Goal: Information Seeking & Learning: Learn about a topic

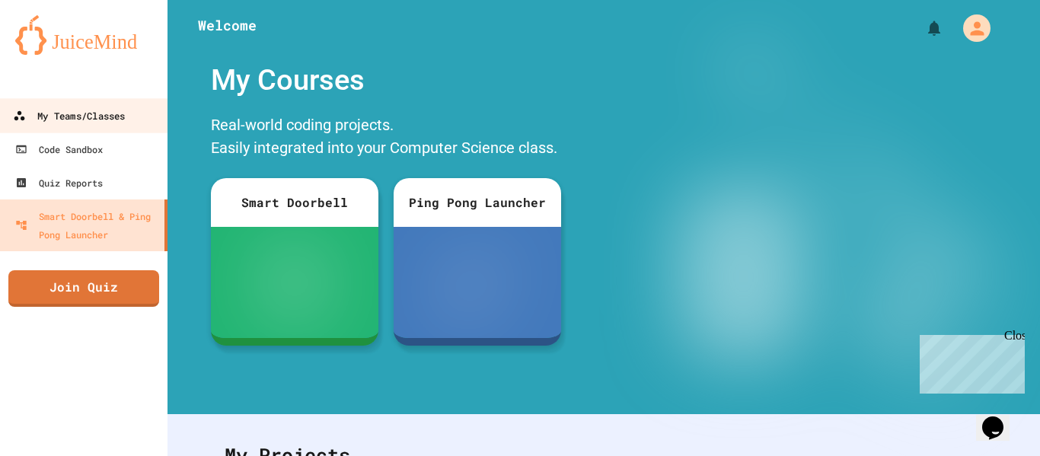
click at [83, 116] on div "My Teams/Classes" at bounding box center [69, 116] width 112 height 19
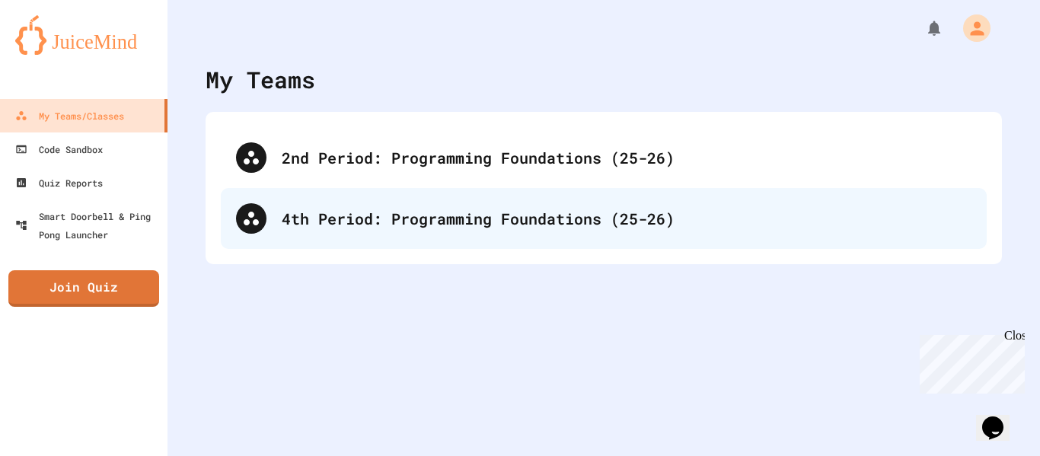
click at [393, 209] on div "4th Period: Programming Foundations (25-26)" at bounding box center [626, 218] width 689 height 23
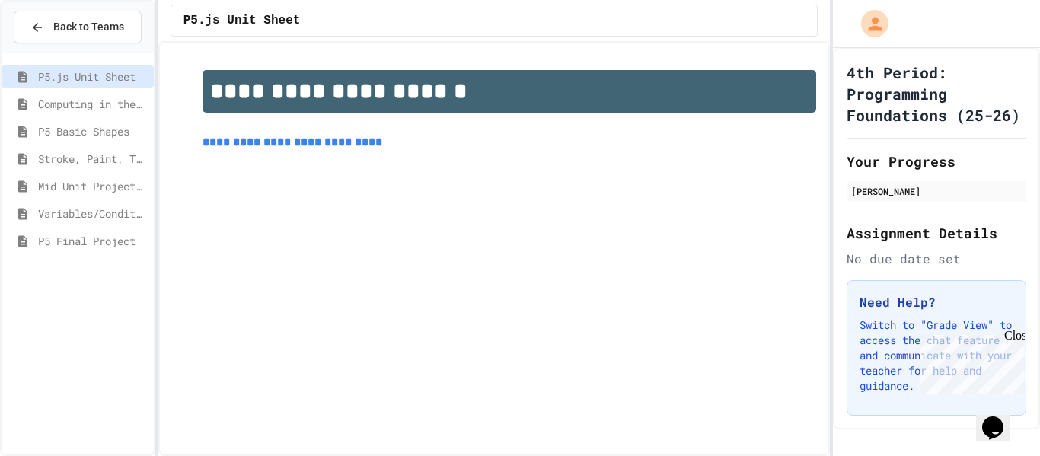
click at [135, 113] on div "Computing in the Arts" at bounding box center [78, 104] width 152 height 22
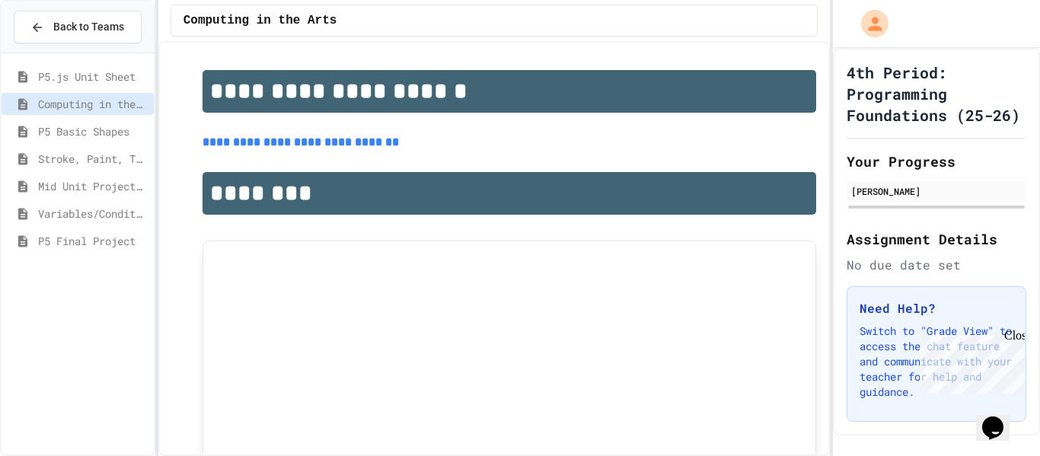
click at [113, 138] on span "P5 Basic Shapes" at bounding box center [93, 131] width 110 height 16
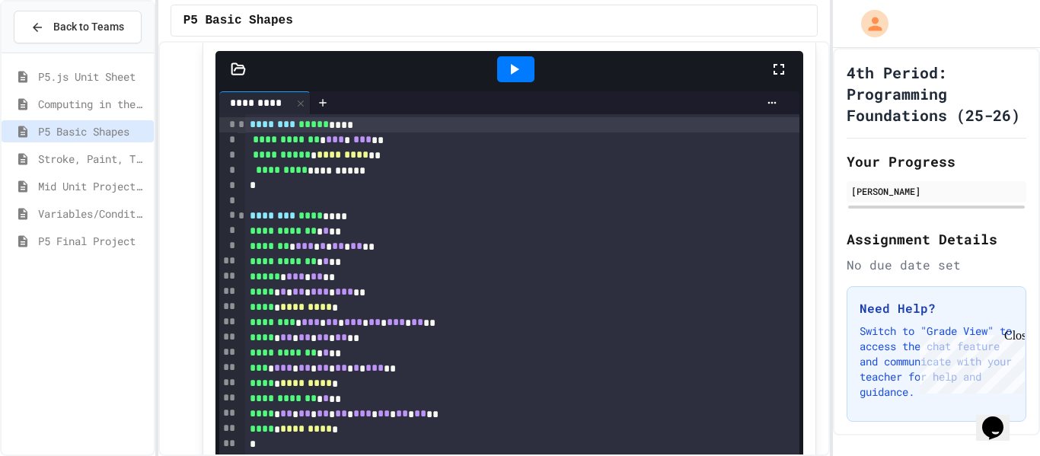
scroll to position [220, 0]
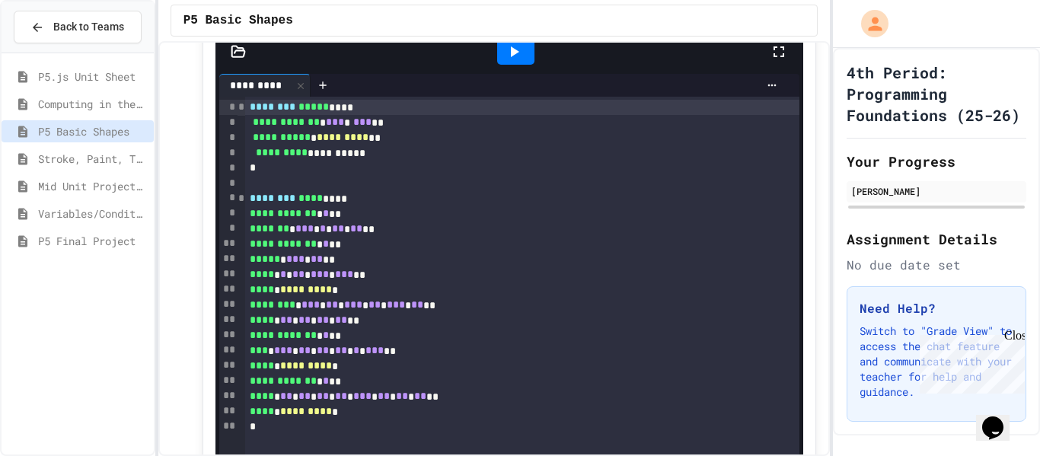
click at [540, 39] on div "P5 Basic Shapes" at bounding box center [494, 20] width 672 height 41
click at [527, 50] on div at bounding box center [515, 52] width 37 height 26
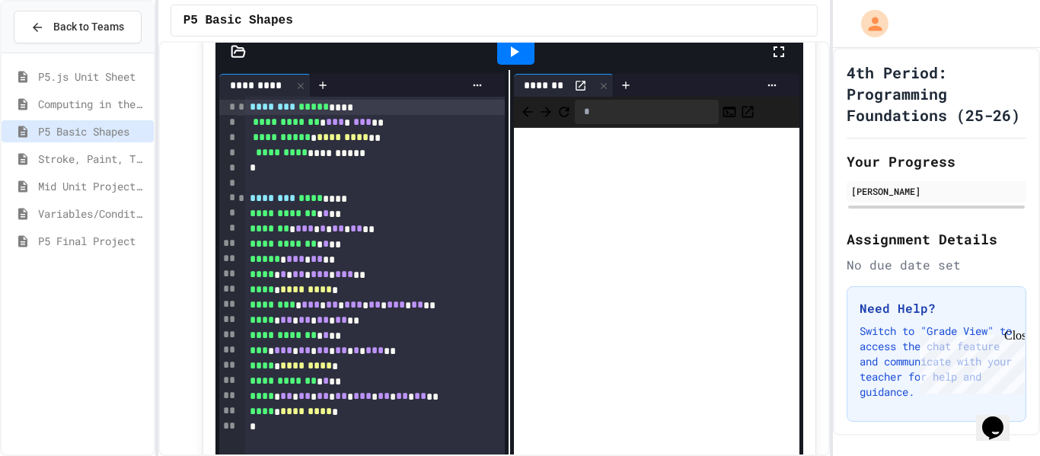
click at [139, 152] on span "Stroke, Paint, Transparency" at bounding box center [93, 159] width 110 height 16
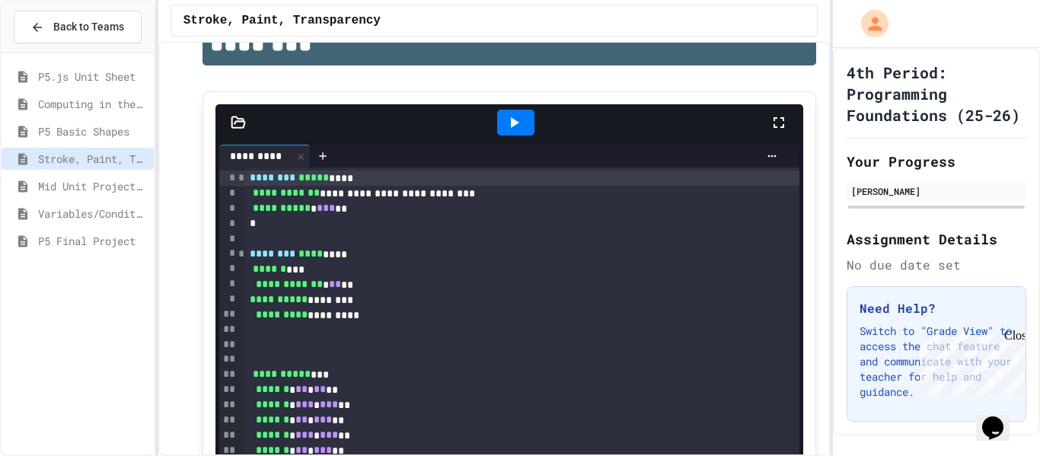
scroll to position [170, 0]
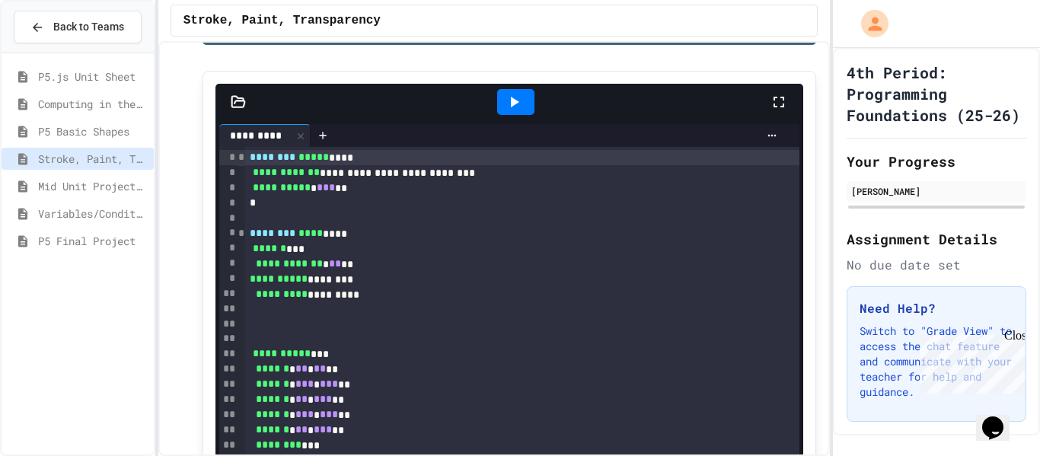
click at [522, 103] on icon at bounding box center [514, 102] width 18 height 18
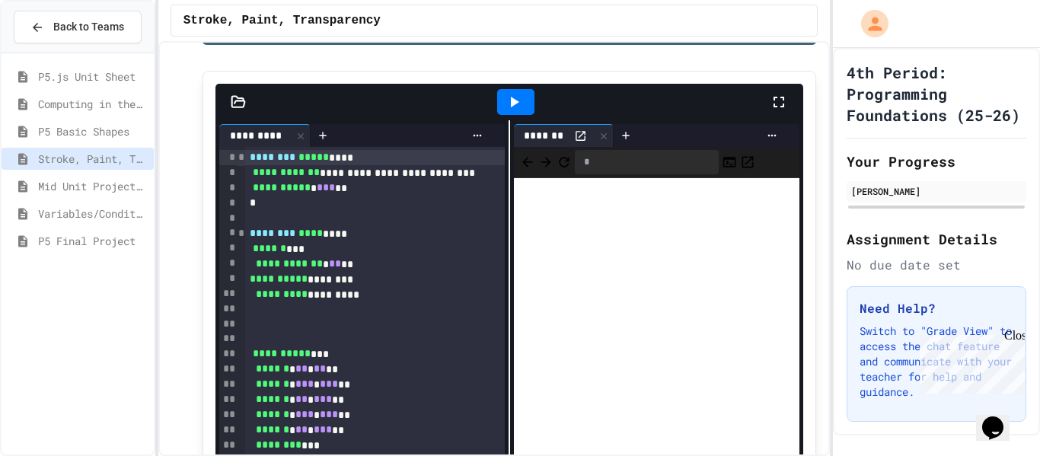
click at [94, 187] on span "Mid Unit Project: Creature Art" at bounding box center [93, 186] width 110 height 16
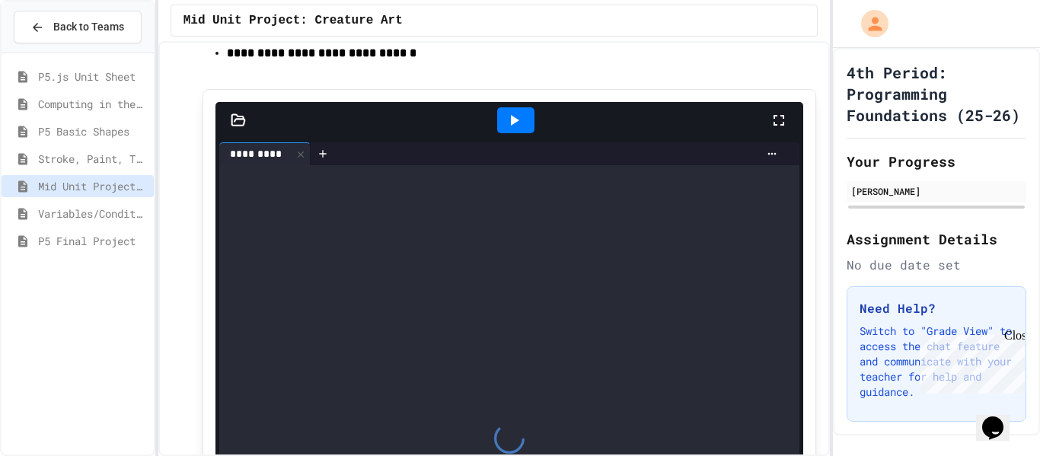
scroll to position [383, 0]
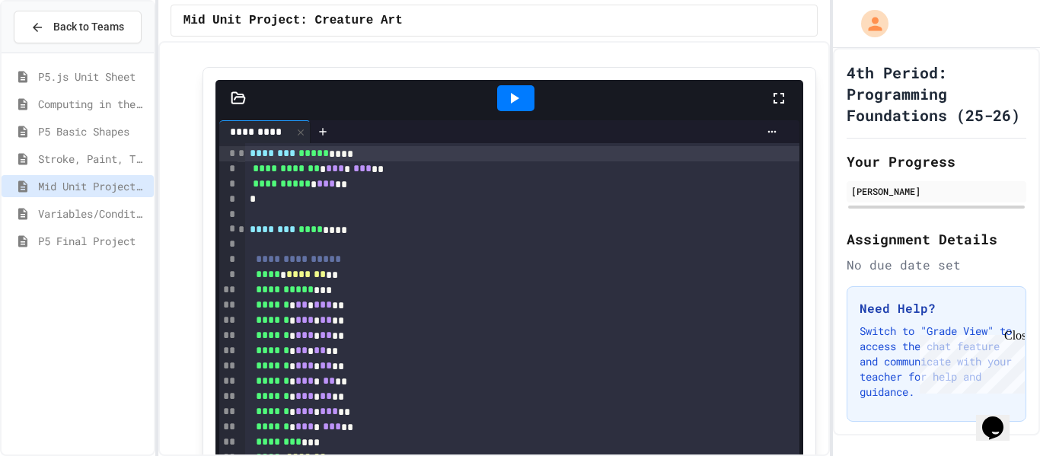
click at [527, 101] on div at bounding box center [515, 98] width 53 height 41
click at [526, 104] on div at bounding box center [515, 98] width 53 height 41
click at [525, 100] on div at bounding box center [515, 98] width 53 height 41
click at [524, 102] on div at bounding box center [515, 98] width 53 height 41
click at [138, 198] on div "Mid Unit Project: Creature Art" at bounding box center [78, 188] width 152 height 27
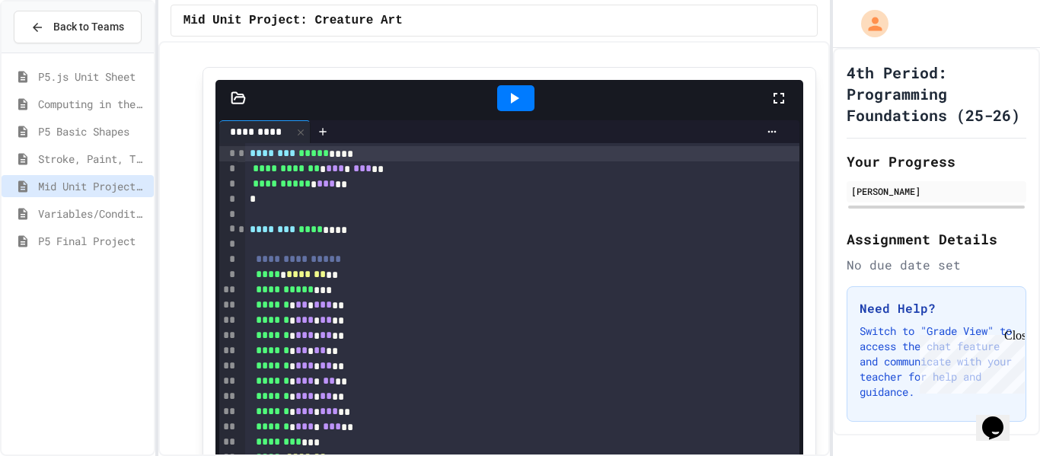
click at [142, 212] on span "Variables/Conditionals/Animation" at bounding box center [93, 213] width 110 height 16
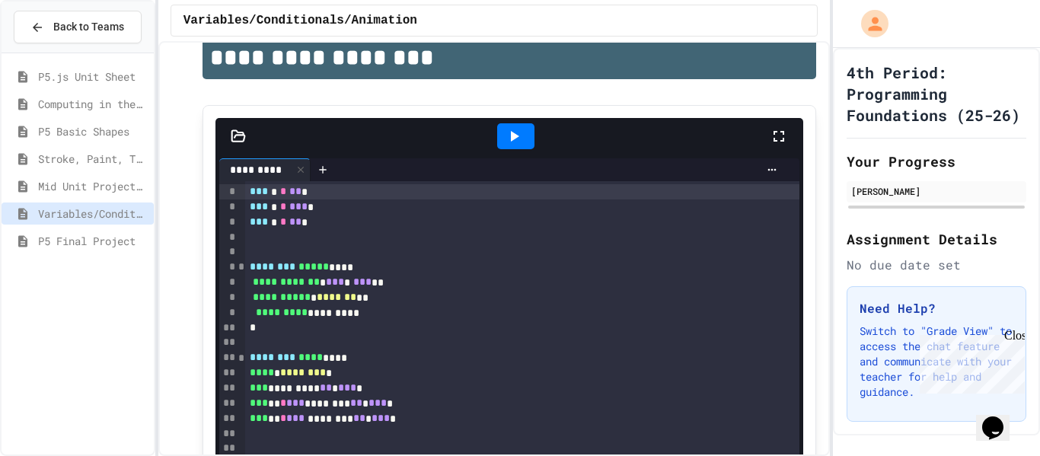
scroll to position [258, 0]
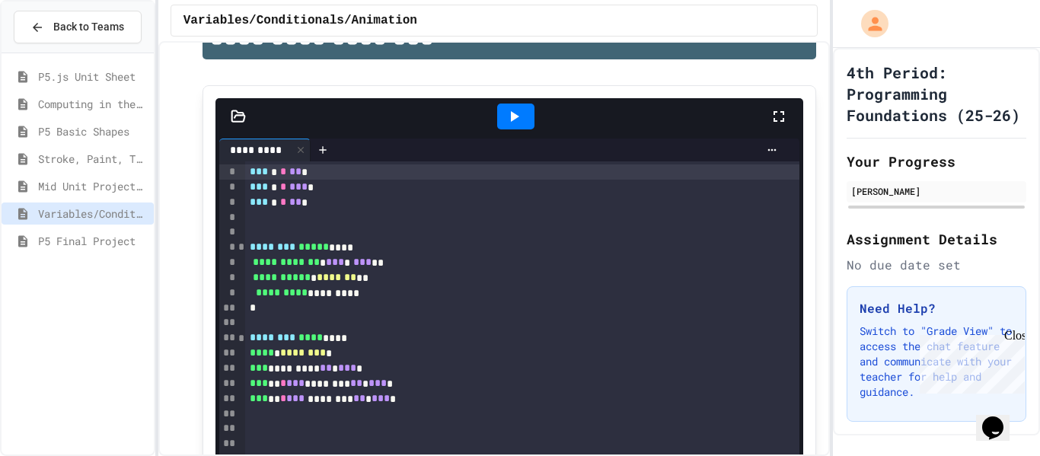
click at [513, 122] on icon at bounding box center [514, 116] width 18 height 18
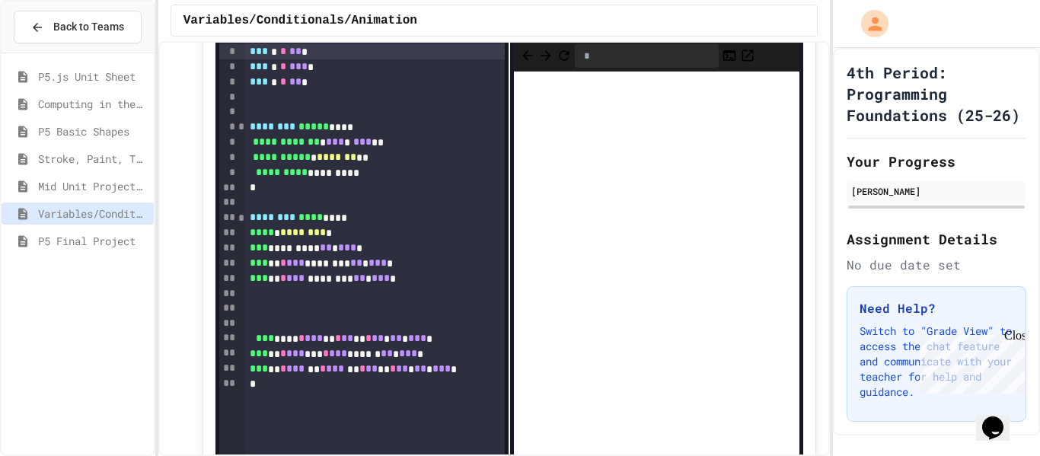
scroll to position [377, 0]
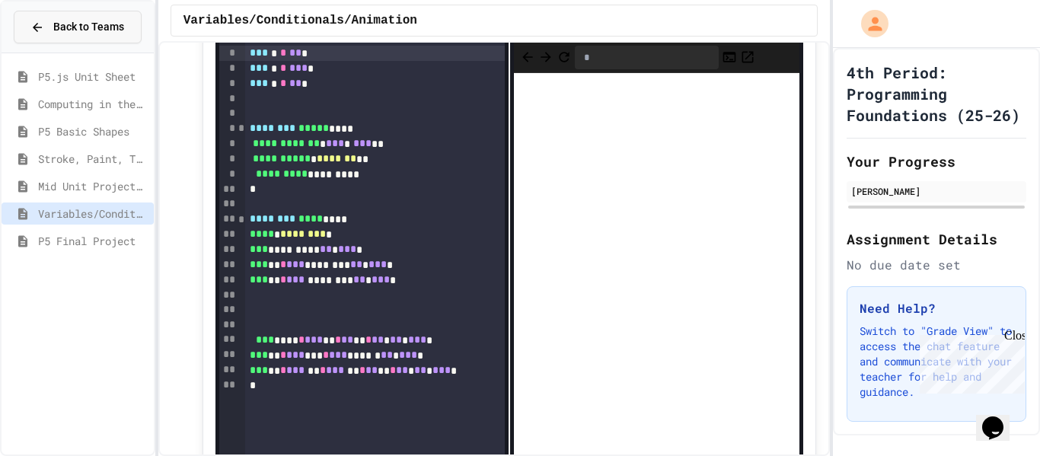
click at [106, 19] on span "Back to Teams" at bounding box center [88, 27] width 71 height 16
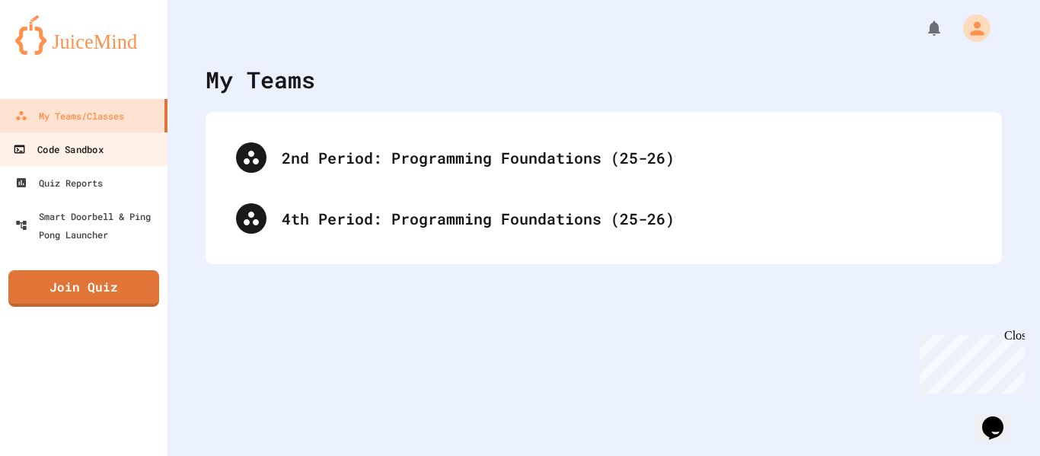
click at [128, 163] on link "Code Sandbox" at bounding box center [84, 149] width 173 height 34
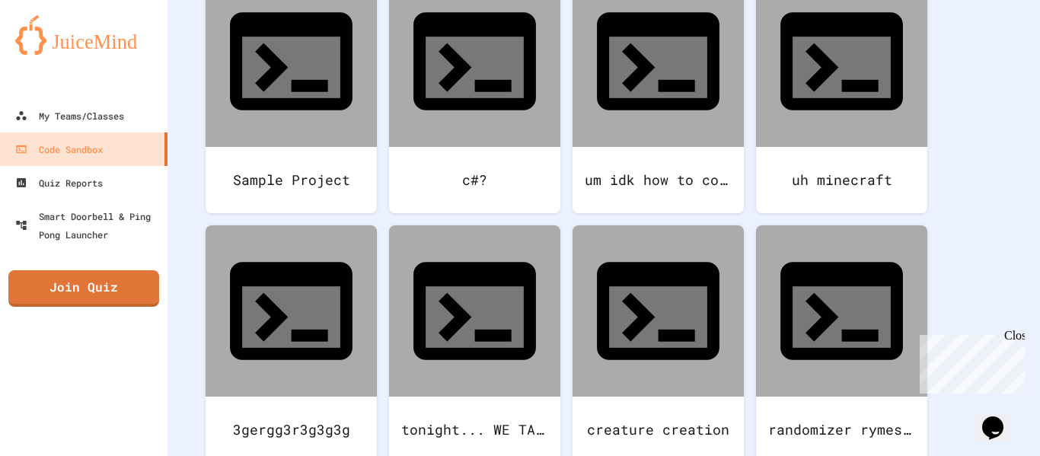
scroll to position [207, 0]
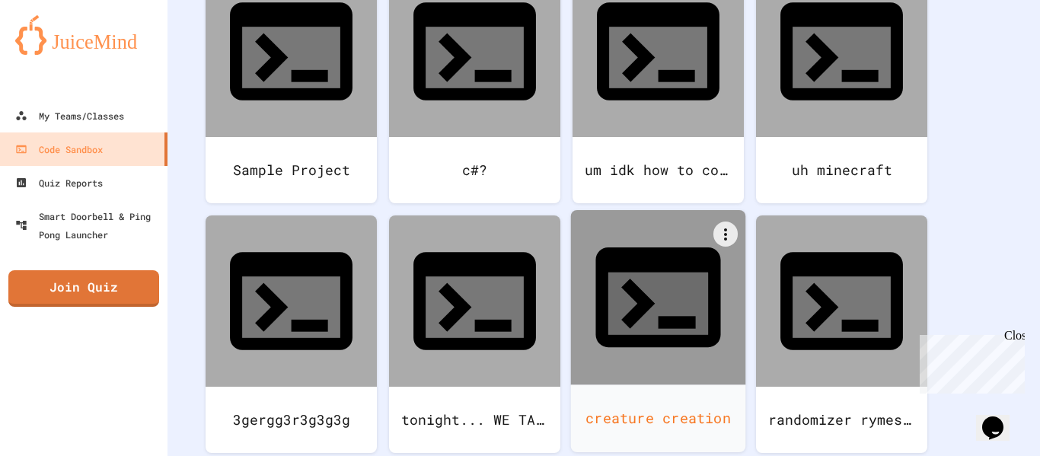
click at [693, 384] on div "creature creation" at bounding box center [658, 418] width 175 height 68
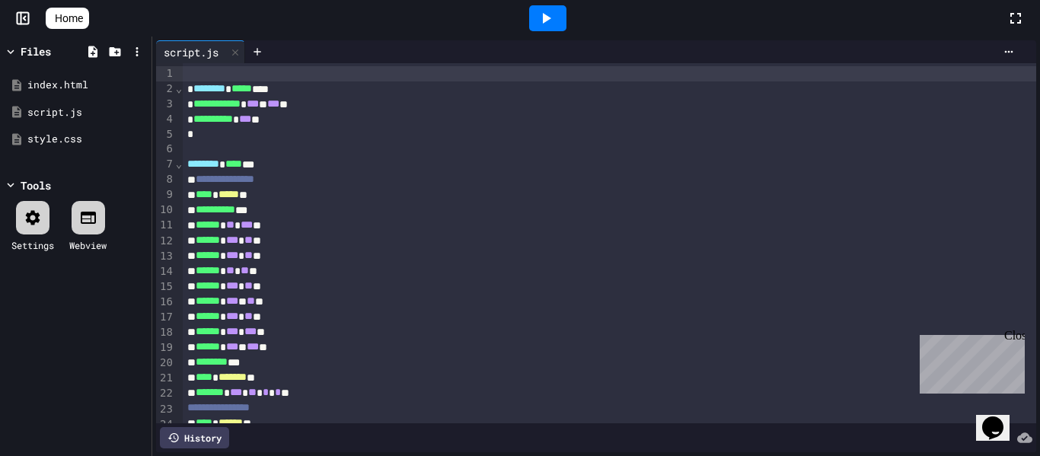
click at [541, 17] on div at bounding box center [547, 18] width 37 height 26
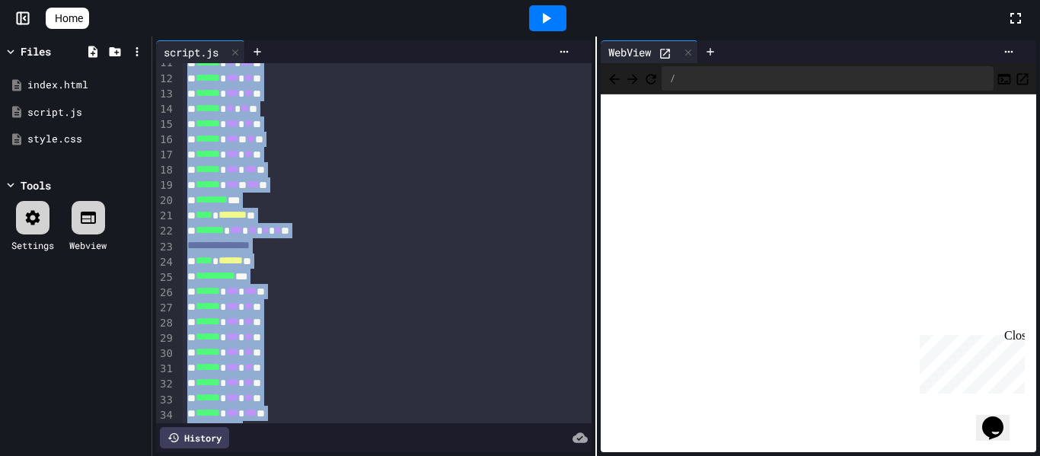
scroll to position [378, 0]
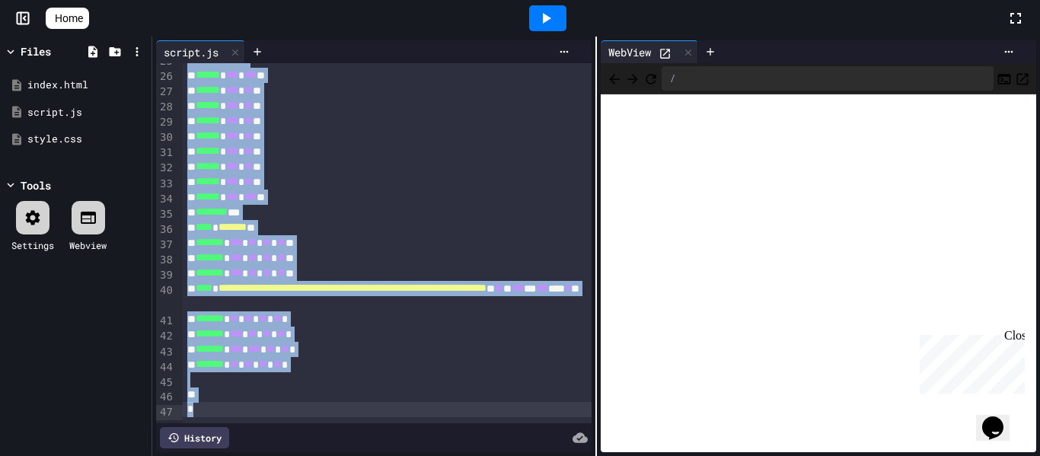
drag, startPoint x: 193, startPoint y: 90, endPoint x: 570, endPoint y: 492, distance: 551.3
click at [570, 455] on html "**********" at bounding box center [520, 228] width 1040 height 456
click at [360, 419] on span "Copy" at bounding box center [363, 427] width 26 height 16
click at [49, 29] on div "Home" at bounding box center [520, 18] width 1040 height 37
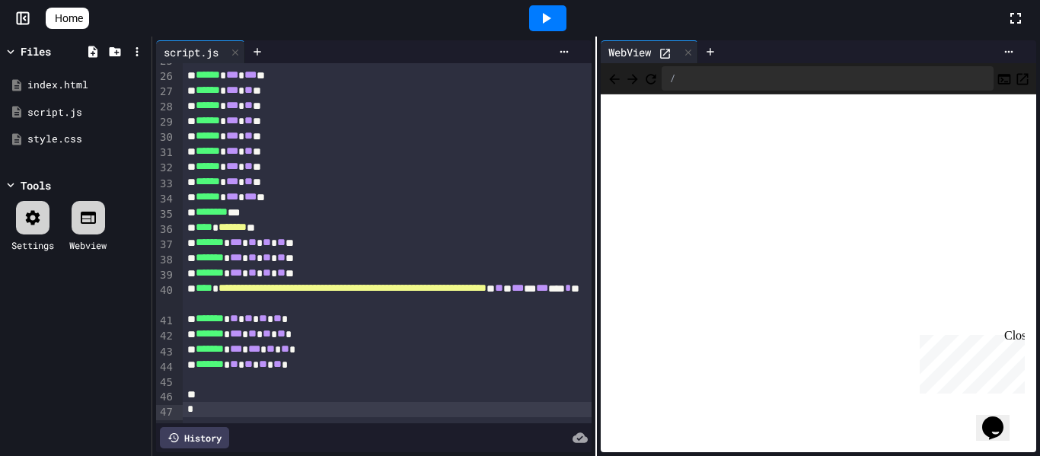
click at [52, 18] on icon at bounding box center [52, 18] width 0 height 0
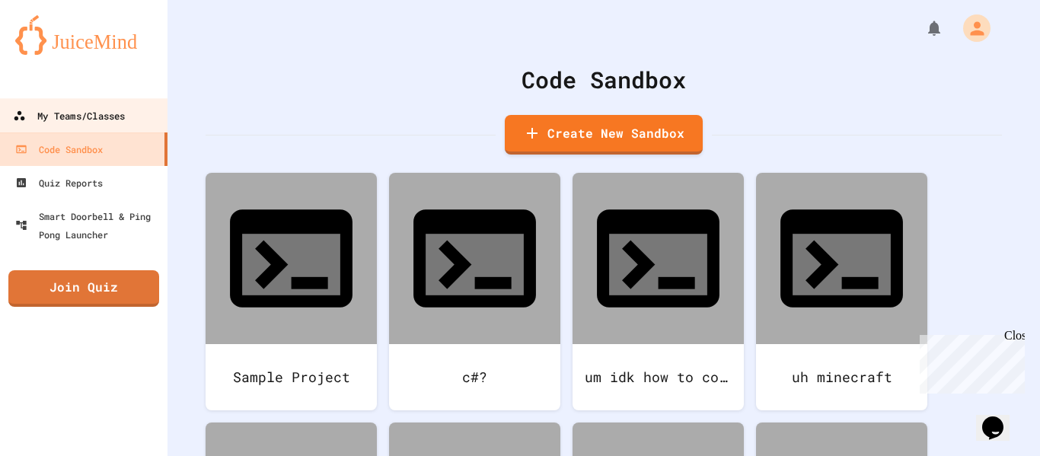
click at [129, 109] on link "My Teams/Classes" at bounding box center [84, 115] width 173 height 34
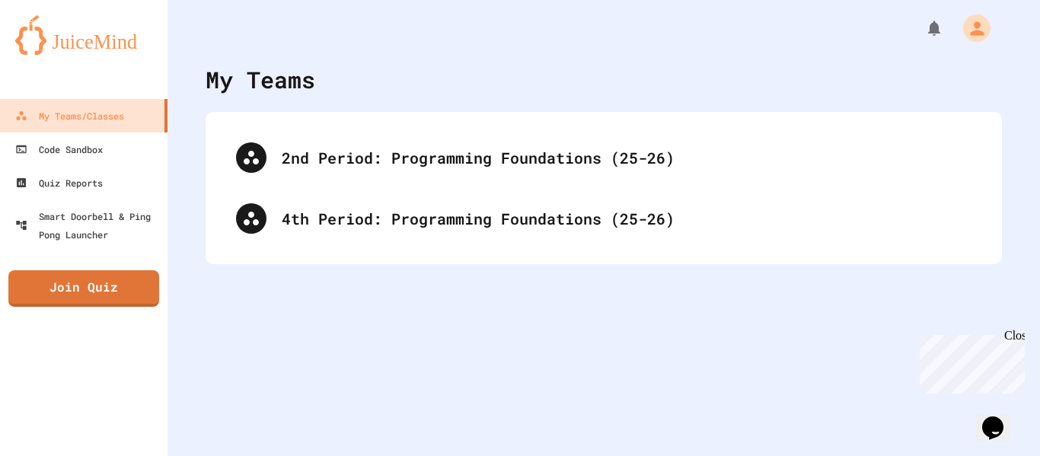
click at [411, 250] on div "2nd Period: Programming Foundations (25-26) 4th Period: Programming Foundations…" at bounding box center [603, 188] width 796 height 152
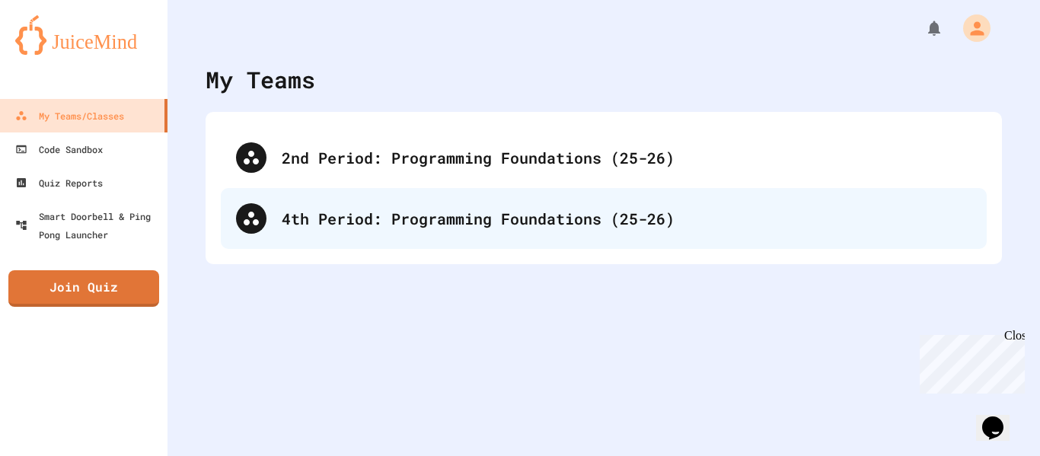
click at [377, 218] on div "4th Period: Programming Foundations (25-26)" at bounding box center [626, 218] width 689 height 23
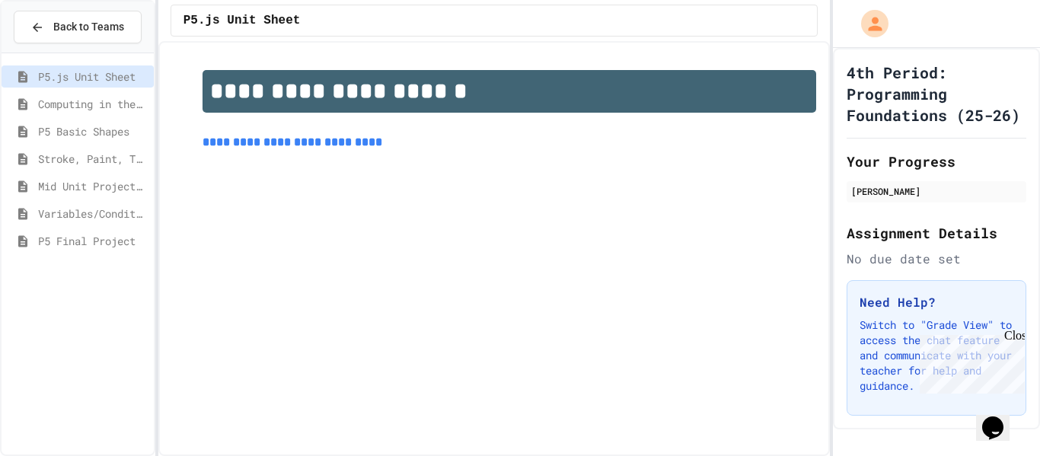
click at [100, 194] on div "Mid Unit Project: Creature Art" at bounding box center [78, 186] width 152 height 22
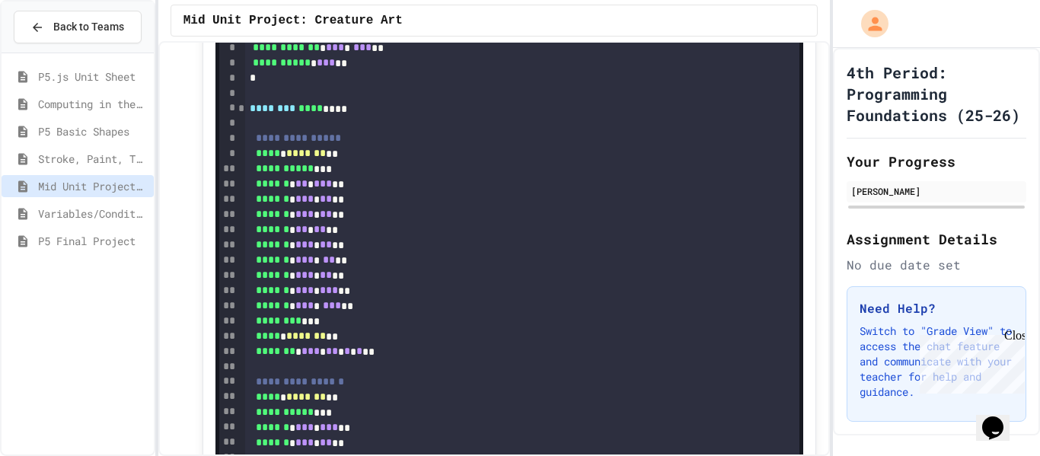
scroll to position [451, 0]
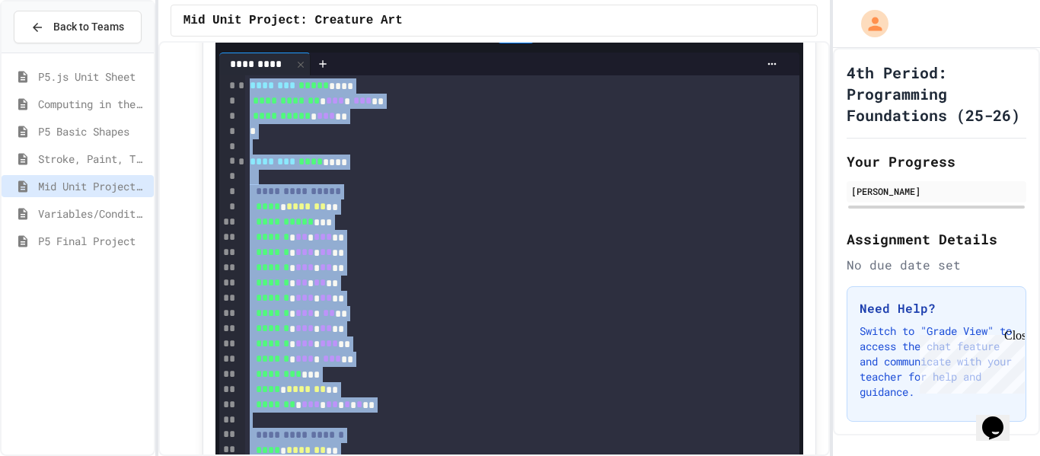
drag, startPoint x: 247, startPoint y: 76, endPoint x: 628, endPoint y: 489, distance: 562.2
click at [628, 455] on html "**********" at bounding box center [520, 228] width 1040 height 456
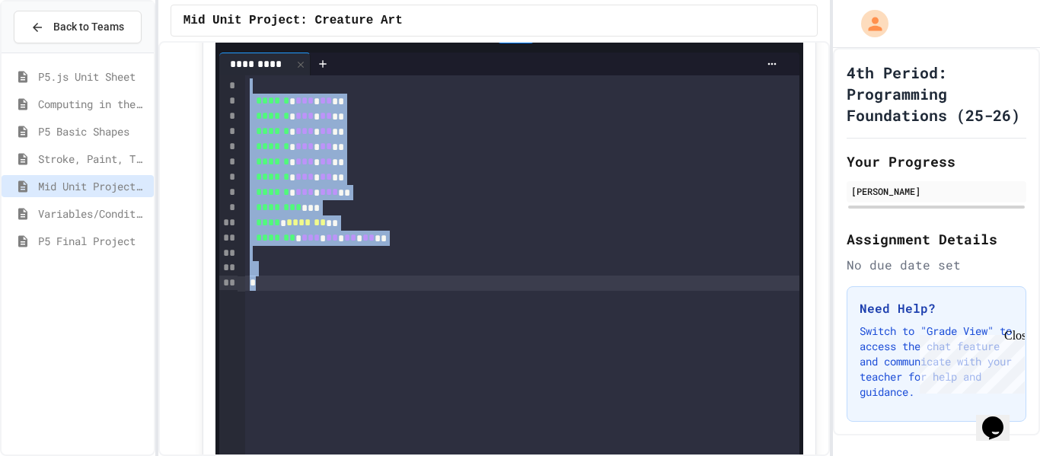
drag, startPoint x: 264, startPoint y: 75, endPoint x: 521, endPoint y: 310, distance: 348.0
click at [521, 310] on div "****** * *** * ** ** ****** * *** * ** ** ****** * *** * ** ** ****** * *** * *…" at bounding box center [522, 333] width 555 height 517
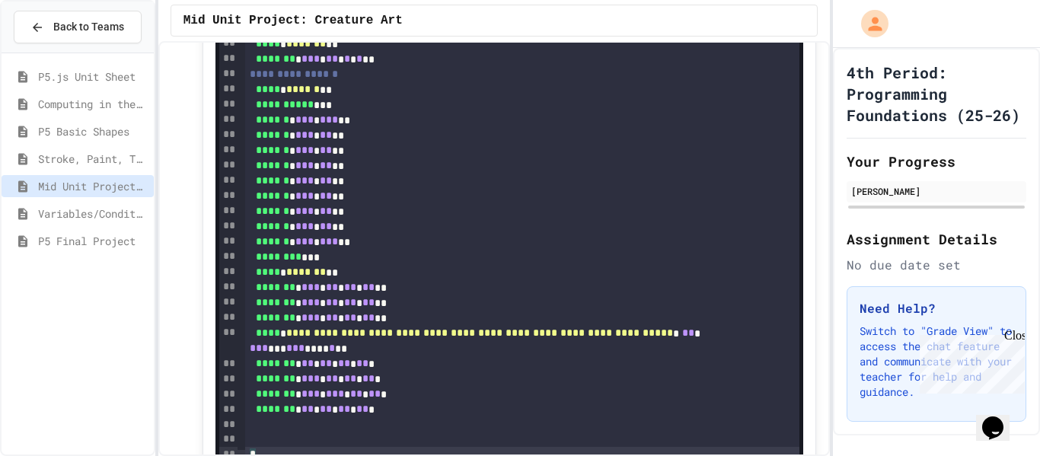
scroll to position [0, 0]
click at [570, 327] on span "**********" at bounding box center [479, 332] width 387 height 11
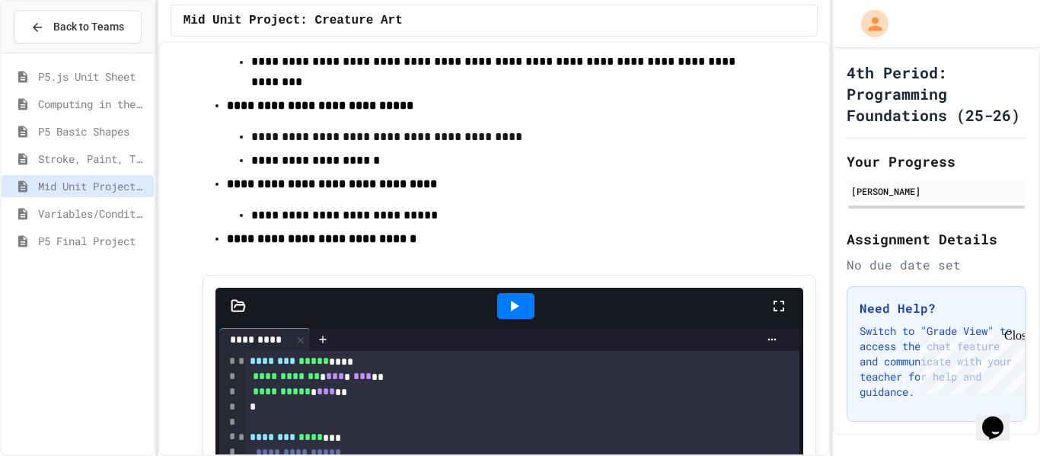
scroll to position [170, 0]
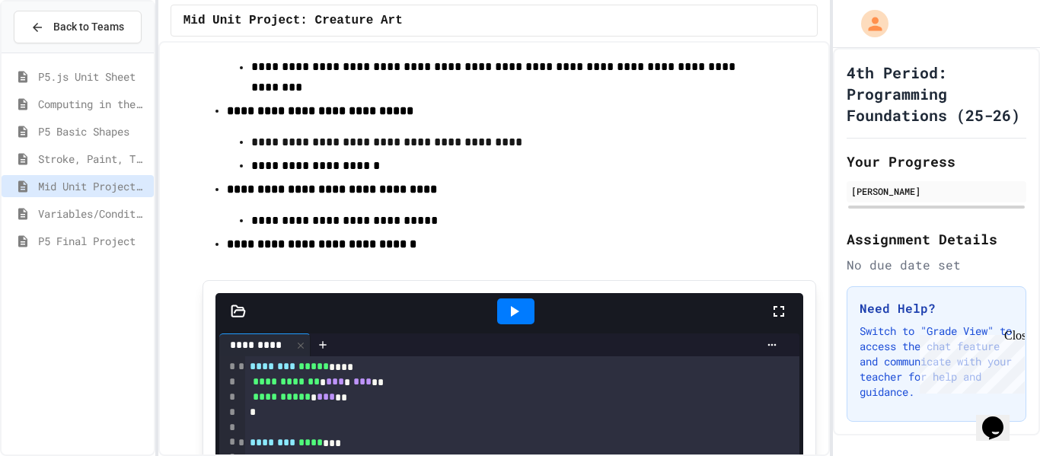
click at [516, 302] on icon at bounding box center [514, 311] width 18 height 18
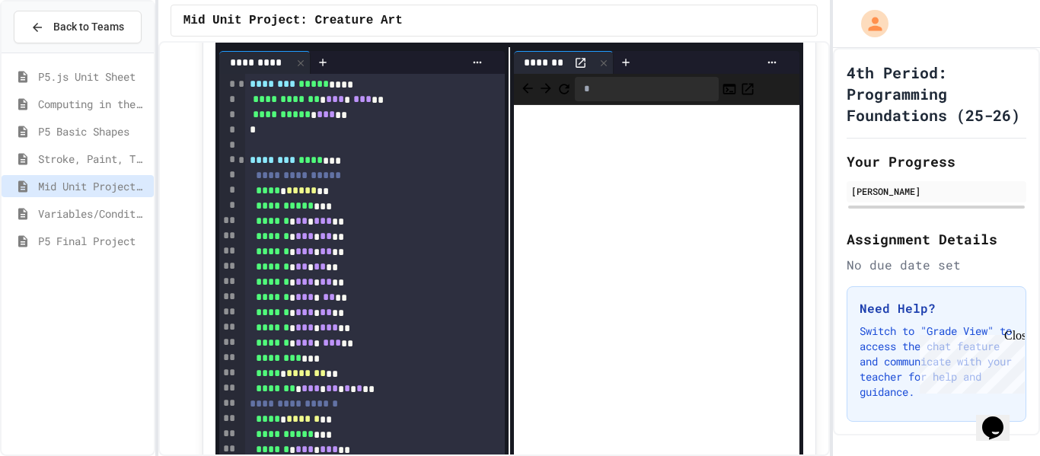
scroll to position [416, 0]
